Goal: Transaction & Acquisition: Purchase product/service

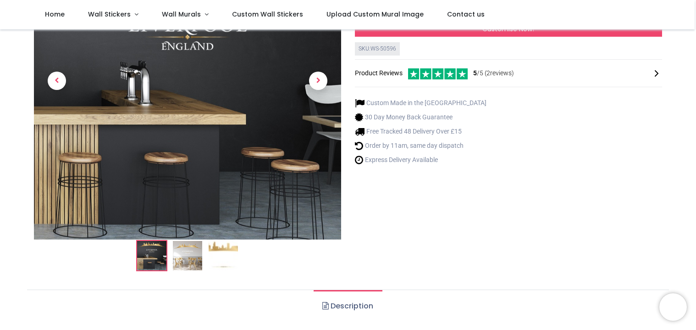
scroll to position [137, 0]
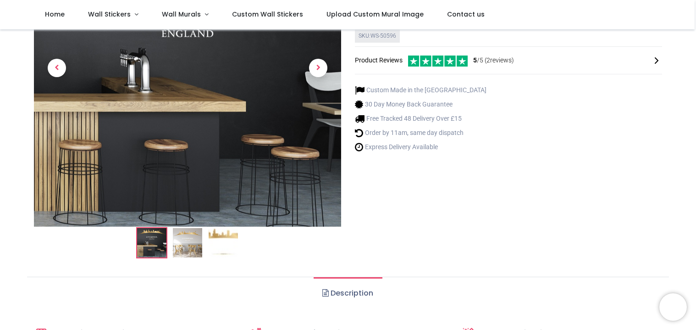
click at [190, 241] on img at bounding box center [187, 242] width 29 height 29
click at [166, 243] on li at bounding box center [151, 242] width 31 height 31
click at [185, 246] on img at bounding box center [187, 242] width 29 height 29
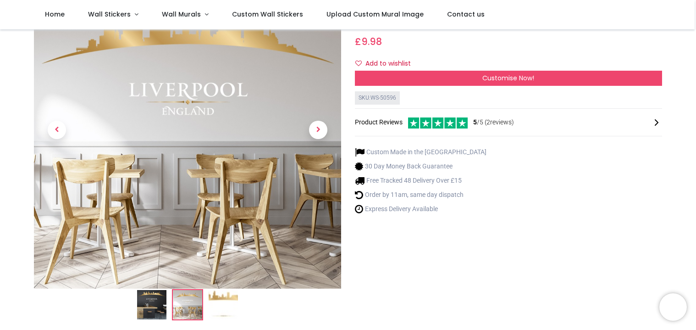
scroll to position [92, 0]
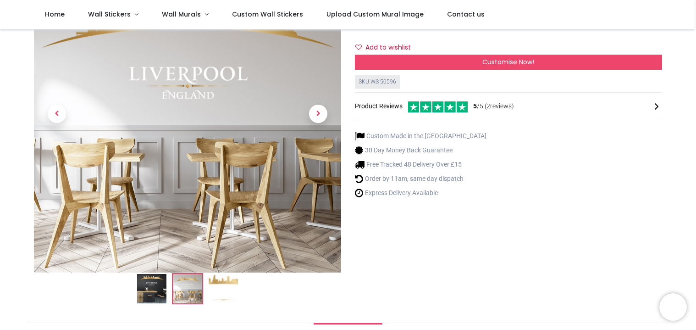
click at [216, 291] on img at bounding box center [223, 288] width 29 height 29
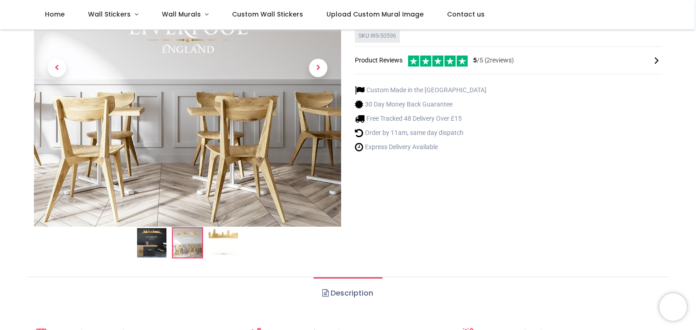
click at [154, 247] on img at bounding box center [151, 242] width 29 height 29
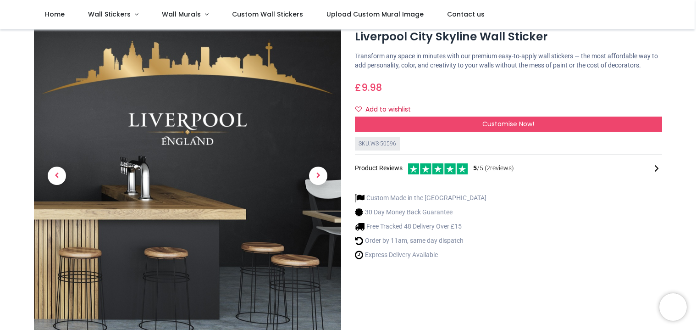
scroll to position [46, 0]
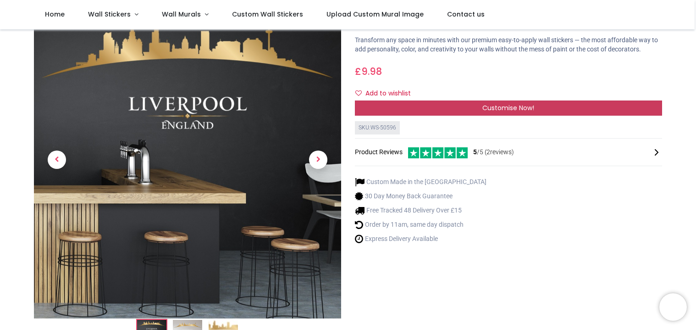
click at [517, 108] on span "Customise Now!" at bounding box center [508, 107] width 52 height 9
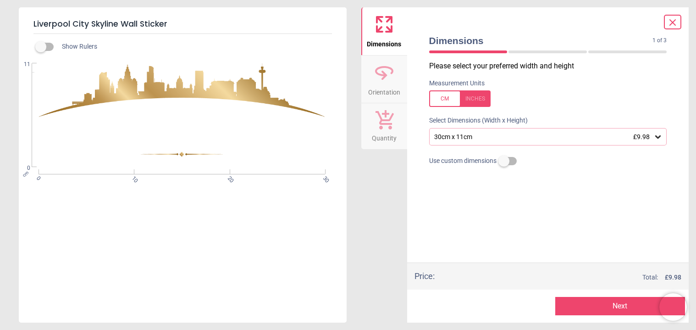
click at [590, 139] on div "30cm x 11cm £9.98" at bounding box center [543, 137] width 220 height 8
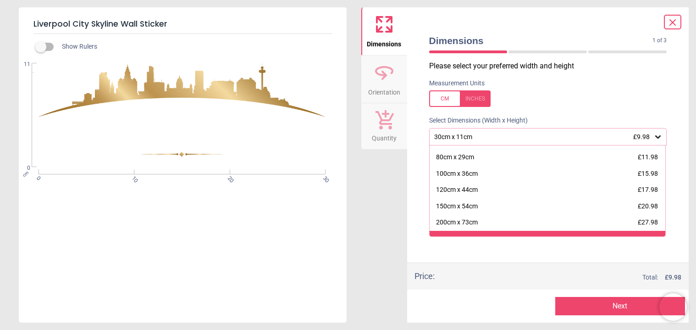
scroll to position [89, 0]
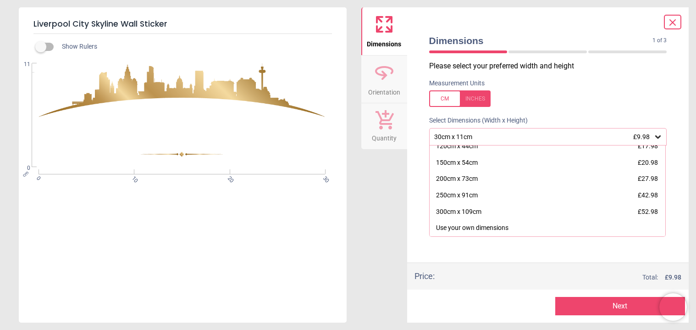
click at [488, 183] on div "200cm x 73cm £27.98" at bounding box center [547, 178] width 236 height 16
